Goal: Task Accomplishment & Management: Use online tool/utility

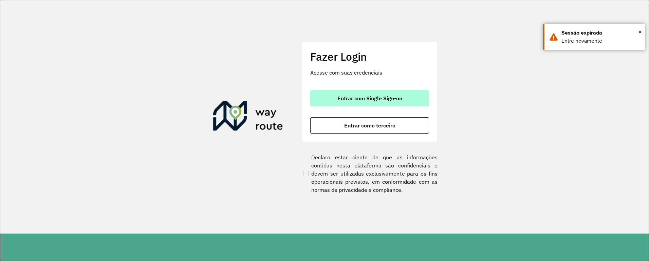
click at [322, 98] on button "Entrar com Single Sign-on" at bounding box center [369, 98] width 119 height 16
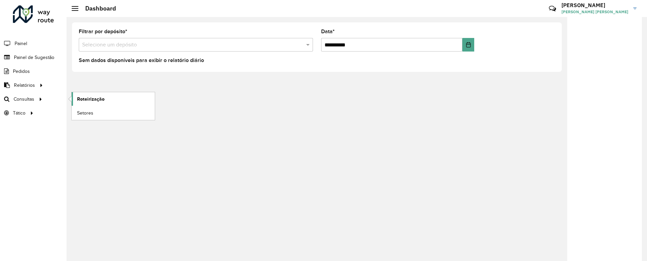
click at [101, 98] on span "Roteirização" at bounding box center [90, 99] width 27 height 7
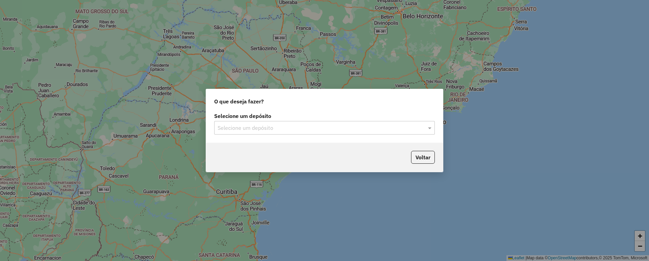
click at [240, 131] on div "Selecione um depósito" at bounding box center [324, 128] width 221 height 14
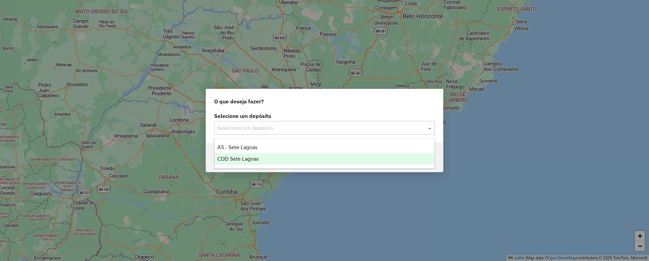
click at [254, 159] on span "CDD Sete Lagoas" at bounding box center [237, 159] width 41 height 6
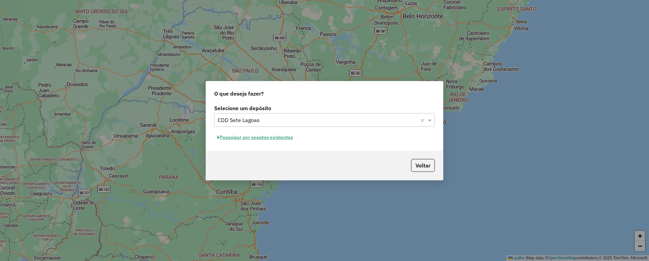
click at [270, 140] on button "Pesquisar por sessões existentes" at bounding box center [255, 137] width 82 height 11
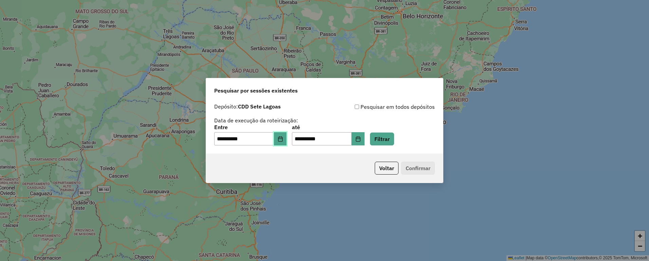
click at [282, 138] on icon "Choose Date" at bounding box center [280, 138] width 4 height 5
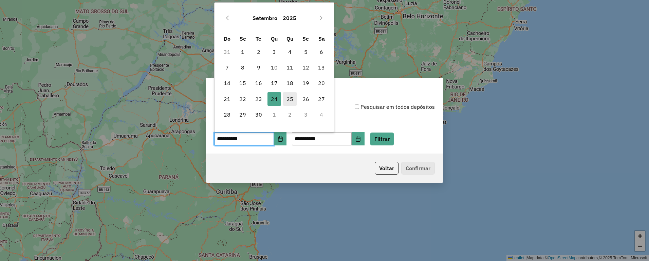
click at [290, 105] on span "25" at bounding box center [290, 99] width 14 height 14
type input "**********"
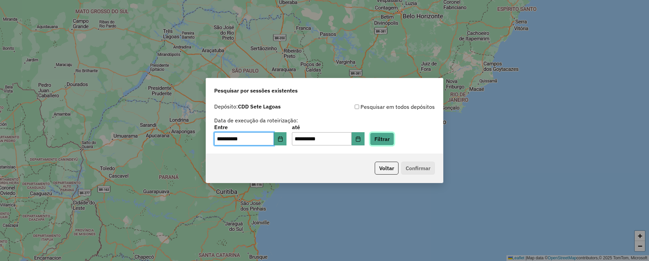
click at [387, 138] on button "Filtrar" at bounding box center [382, 139] width 24 height 13
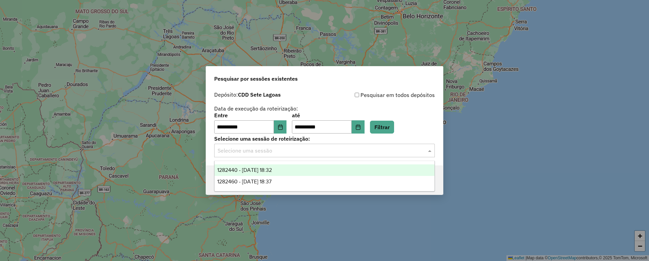
click at [282, 149] on input "text" at bounding box center [318, 151] width 200 height 8
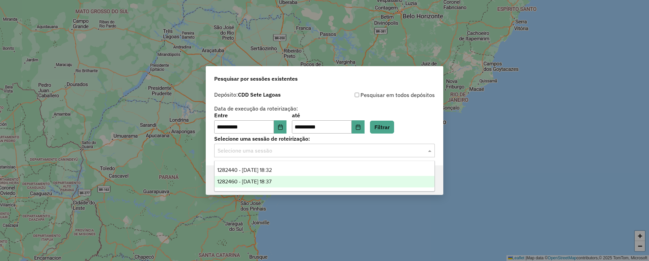
click at [294, 183] on div "1282460 - 25/09/2025 18:37" at bounding box center [324, 182] width 220 height 12
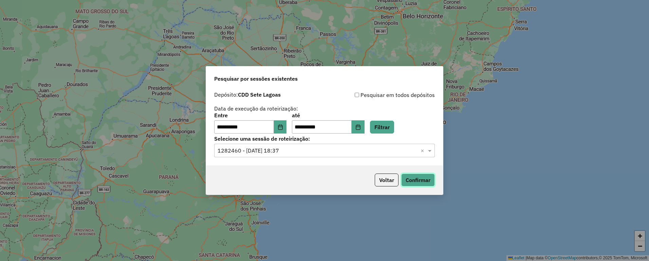
click at [416, 183] on button "Confirmar" at bounding box center [418, 180] width 34 height 13
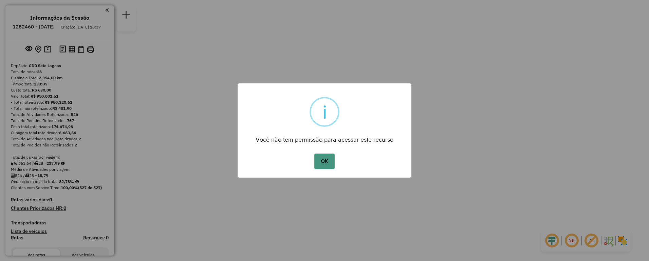
click at [326, 165] on button "OK" at bounding box center [324, 162] width 20 height 16
